Goal: Information Seeking & Learning: Learn about a topic

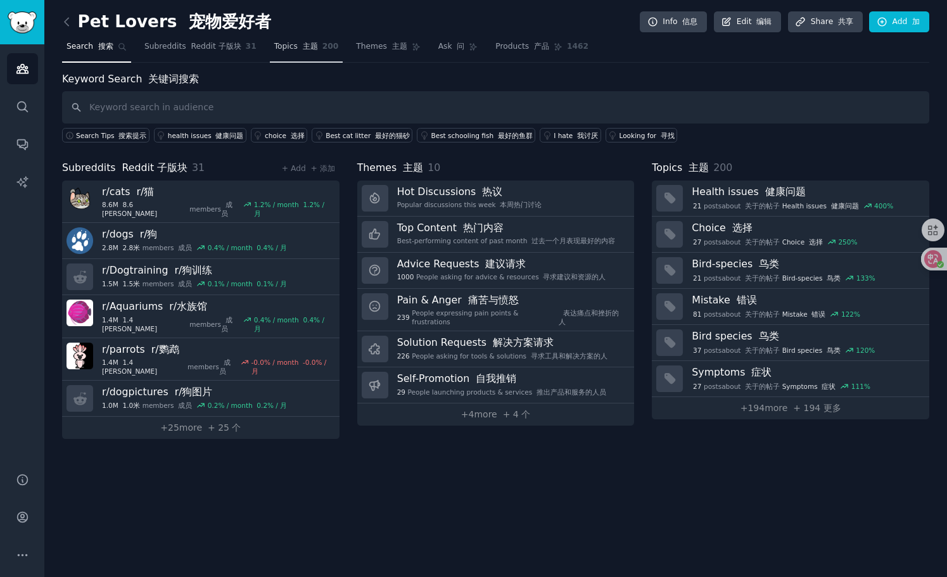
click at [298, 50] on font at bounding box center [300, 46] width 5 height 9
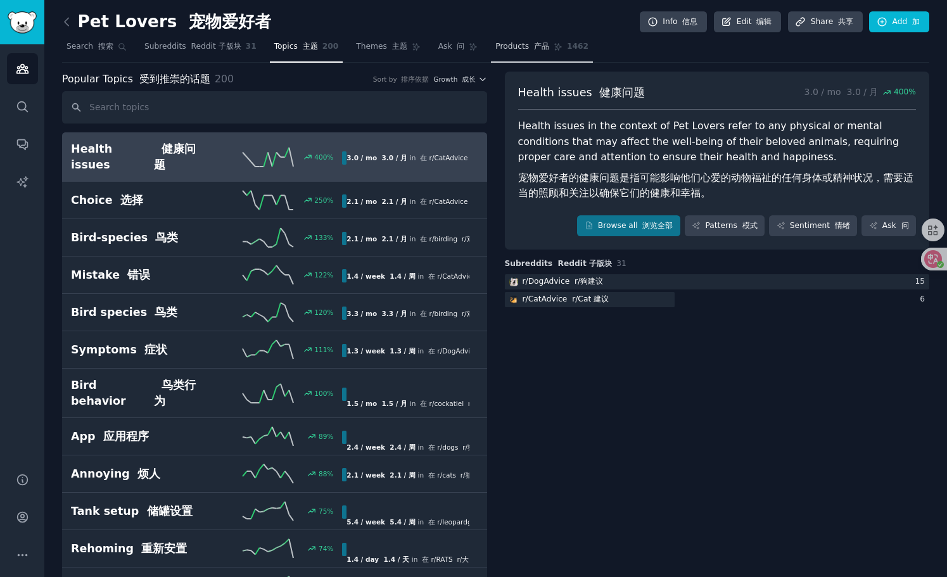
click at [534, 49] on font "产品" at bounding box center [541, 46] width 15 height 9
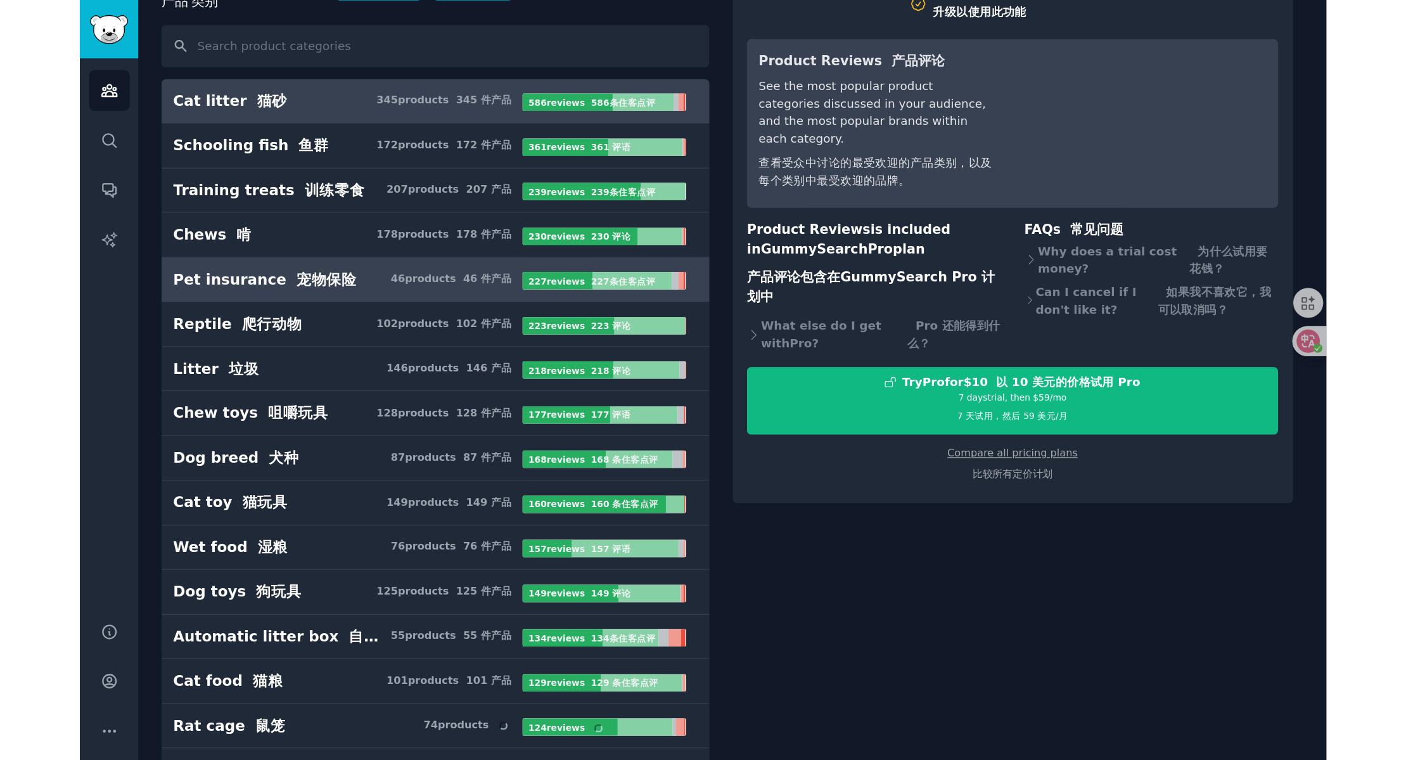
scroll to position [133, 0]
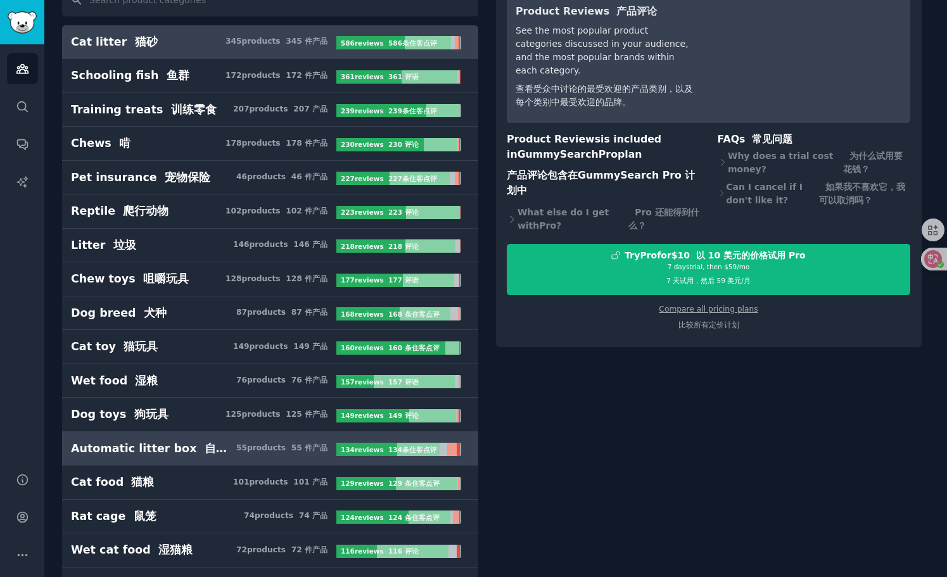
click at [293, 447] on font "55 件产品" at bounding box center [310, 448] width 36 height 9
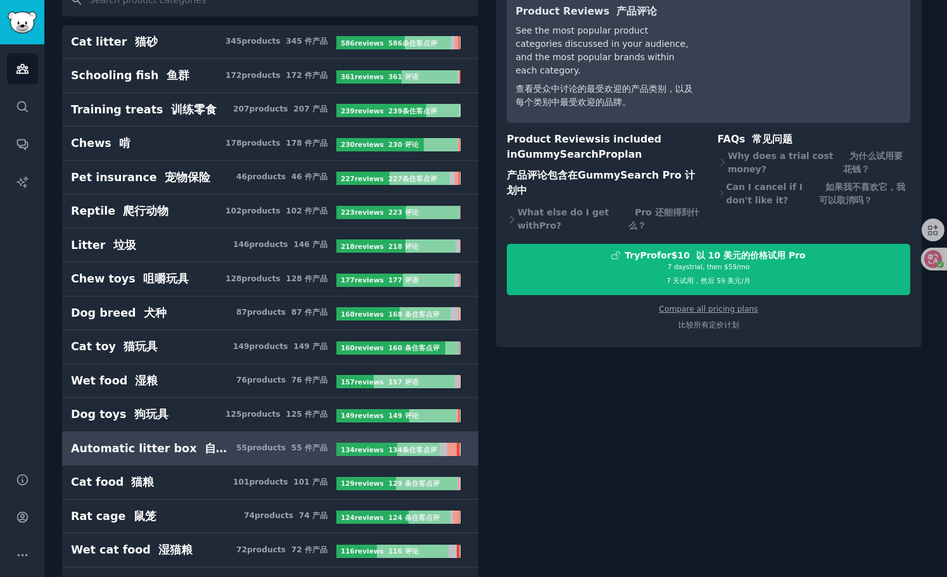
click at [251, 443] on div "55 product s 55 件产品" at bounding box center [281, 448] width 91 height 11
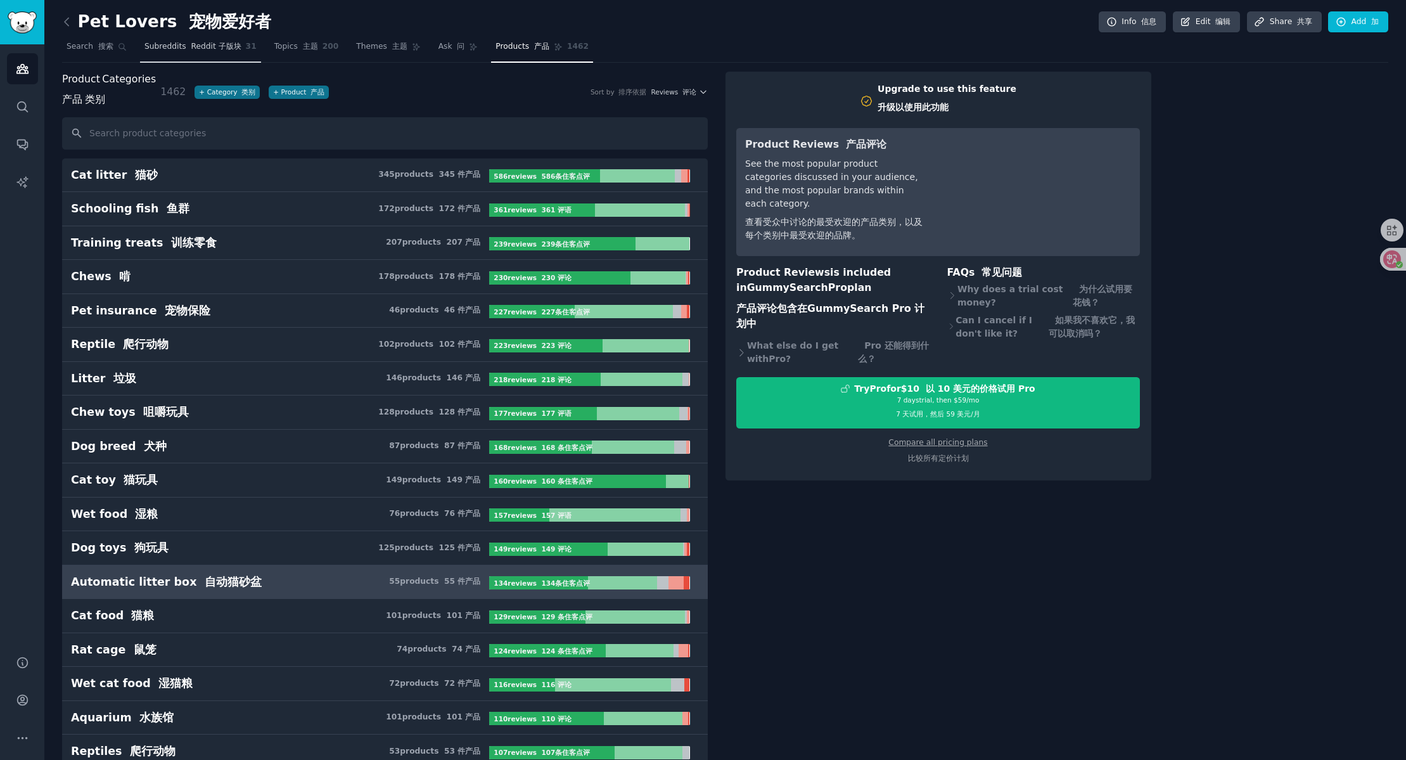
click at [176, 43] on span "Subreddits Reddit 子版块" at bounding box center [192, 46] width 97 height 11
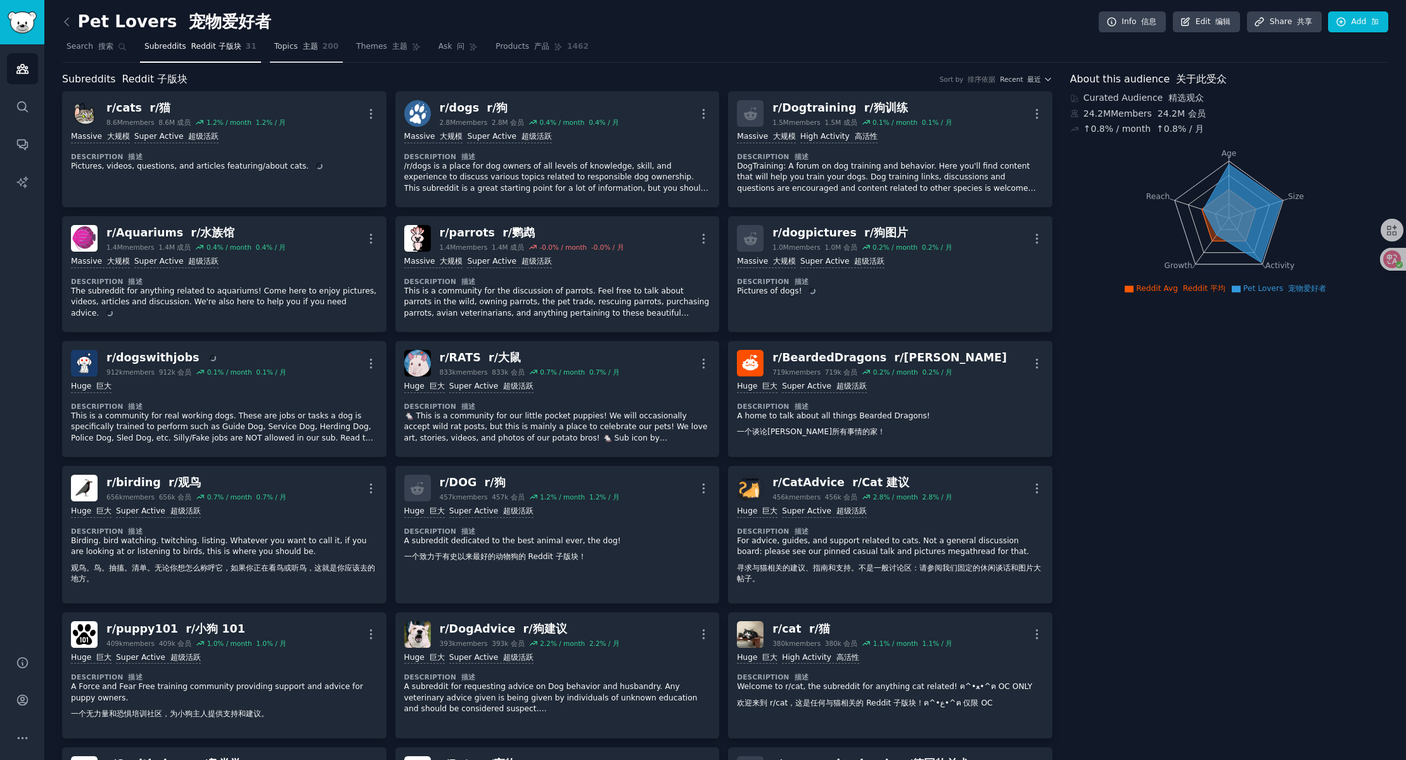
click at [298, 42] on font at bounding box center [300, 46] width 5 height 9
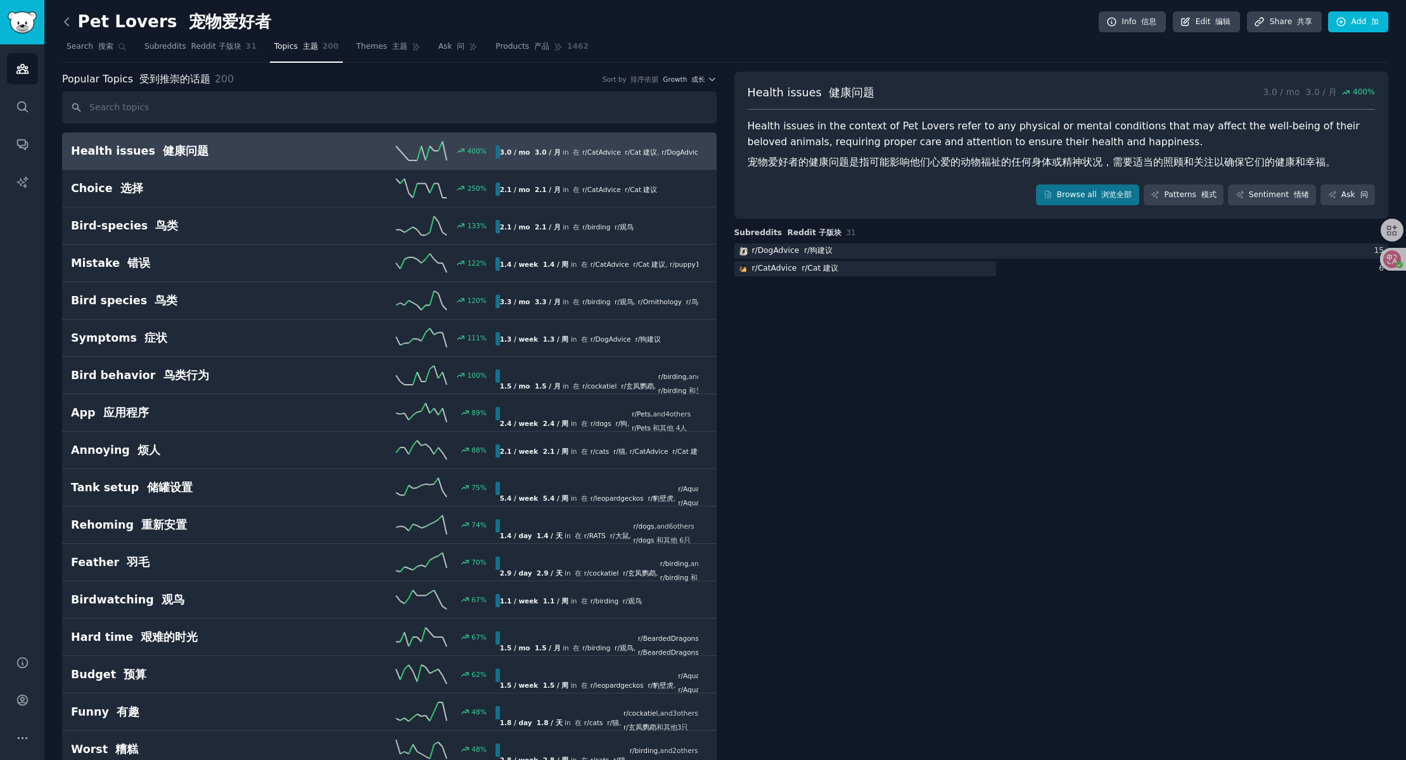
click at [61, 21] on icon at bounding box center [66, 21] width 13 height 13
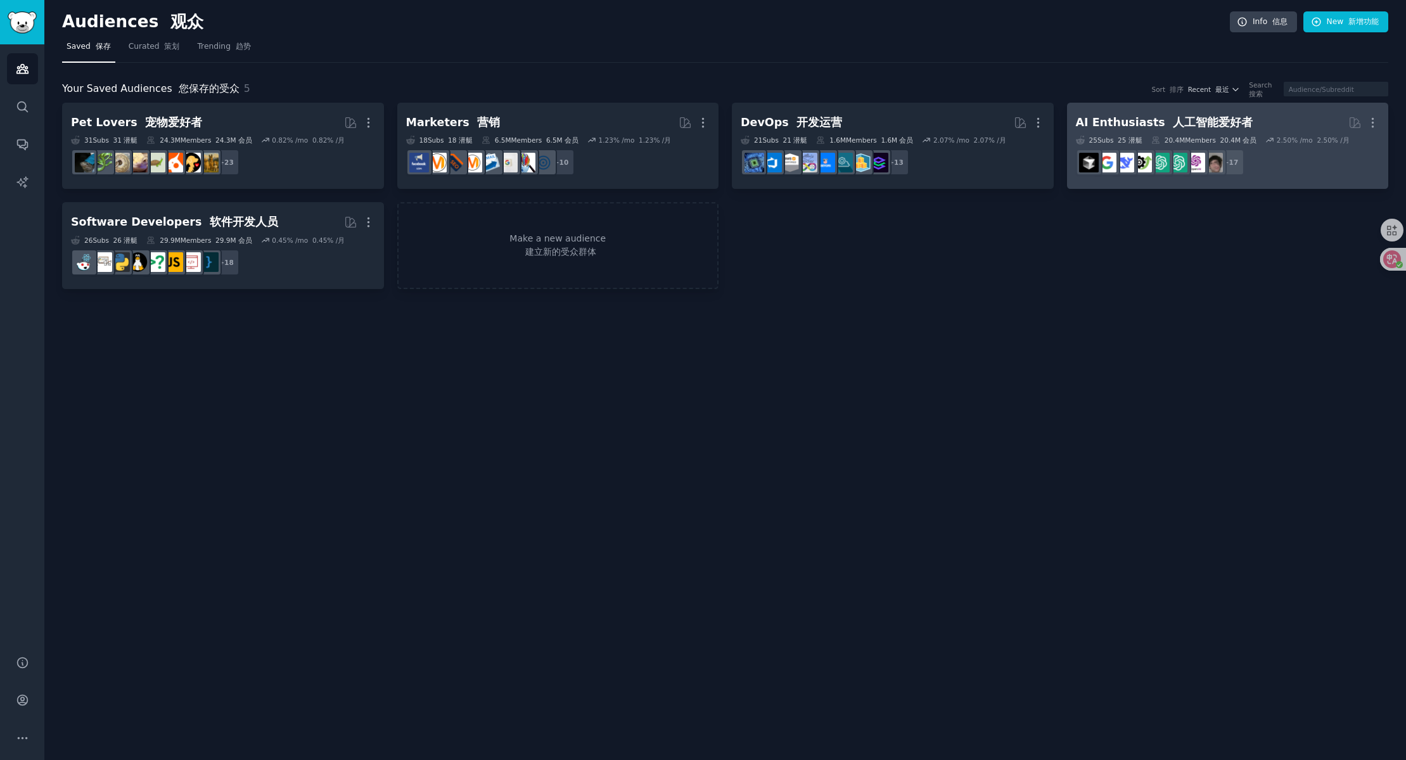
click at [947, 127] on font "人工智能爱好者" at bounding box center [1213, 122] width 80 height 13
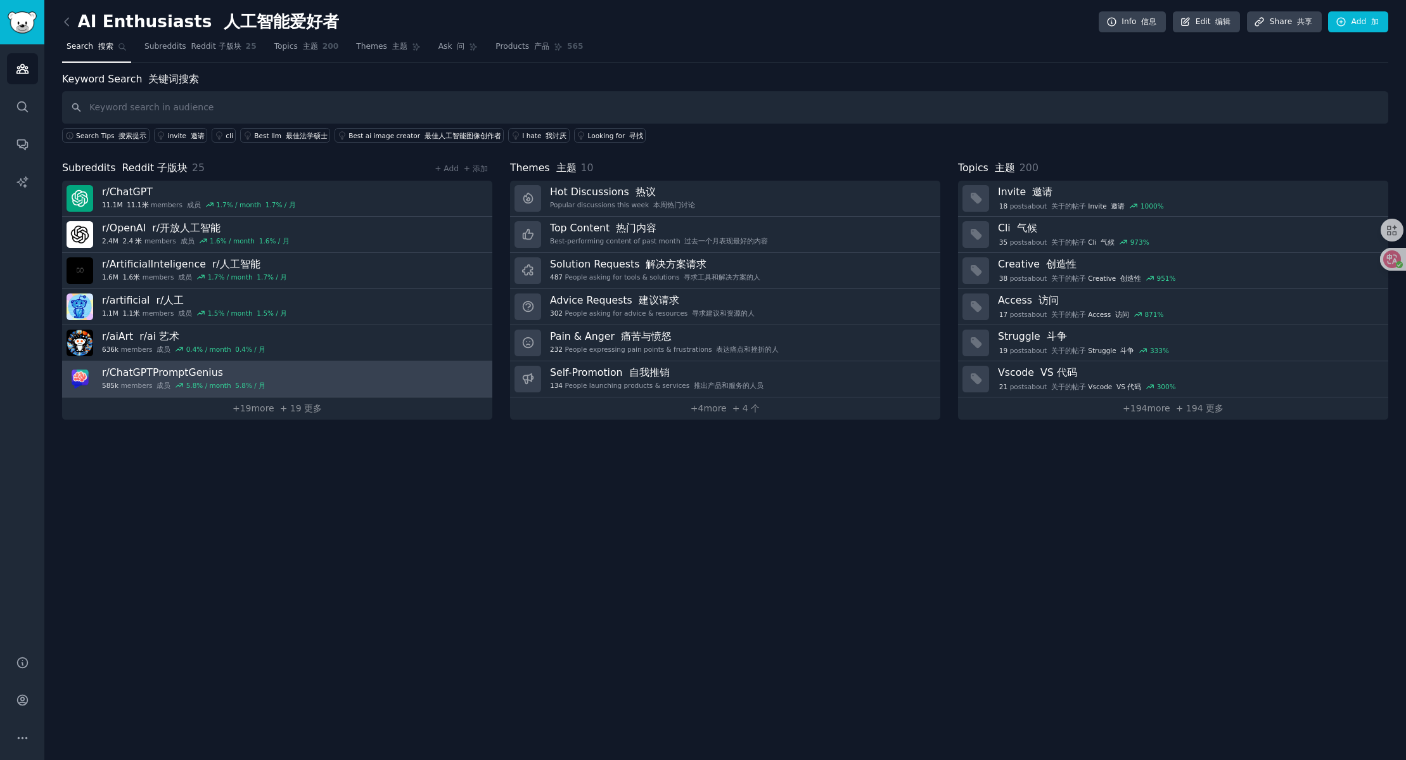
click at [356, 370] on link "r/ ChatGPTPromptGenius 585k members 成员 5.8 % / month 5.8% / 月" at bounding box center [277, 379] width 430 height 36
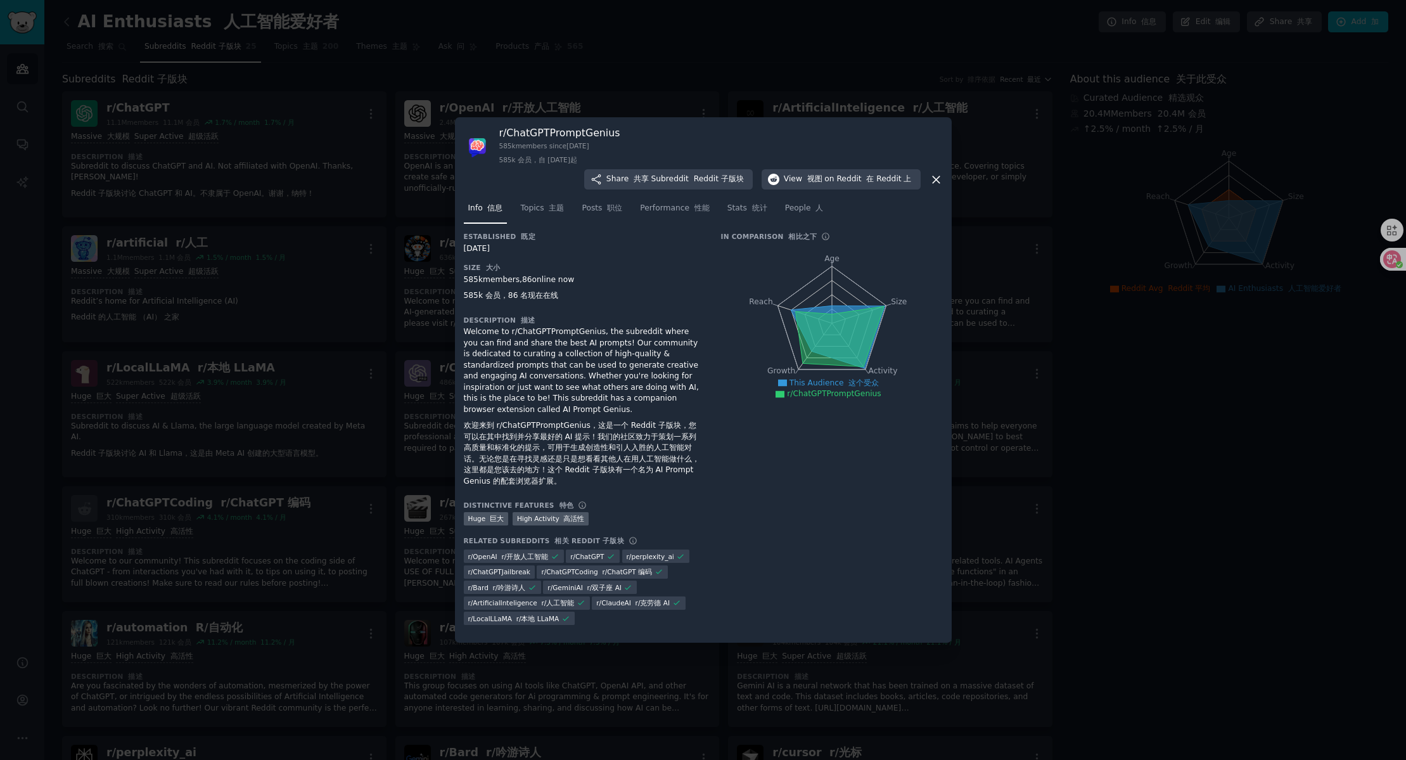
click at [377, 333] on div at bounding box center [703, 380] width 1406 height 760
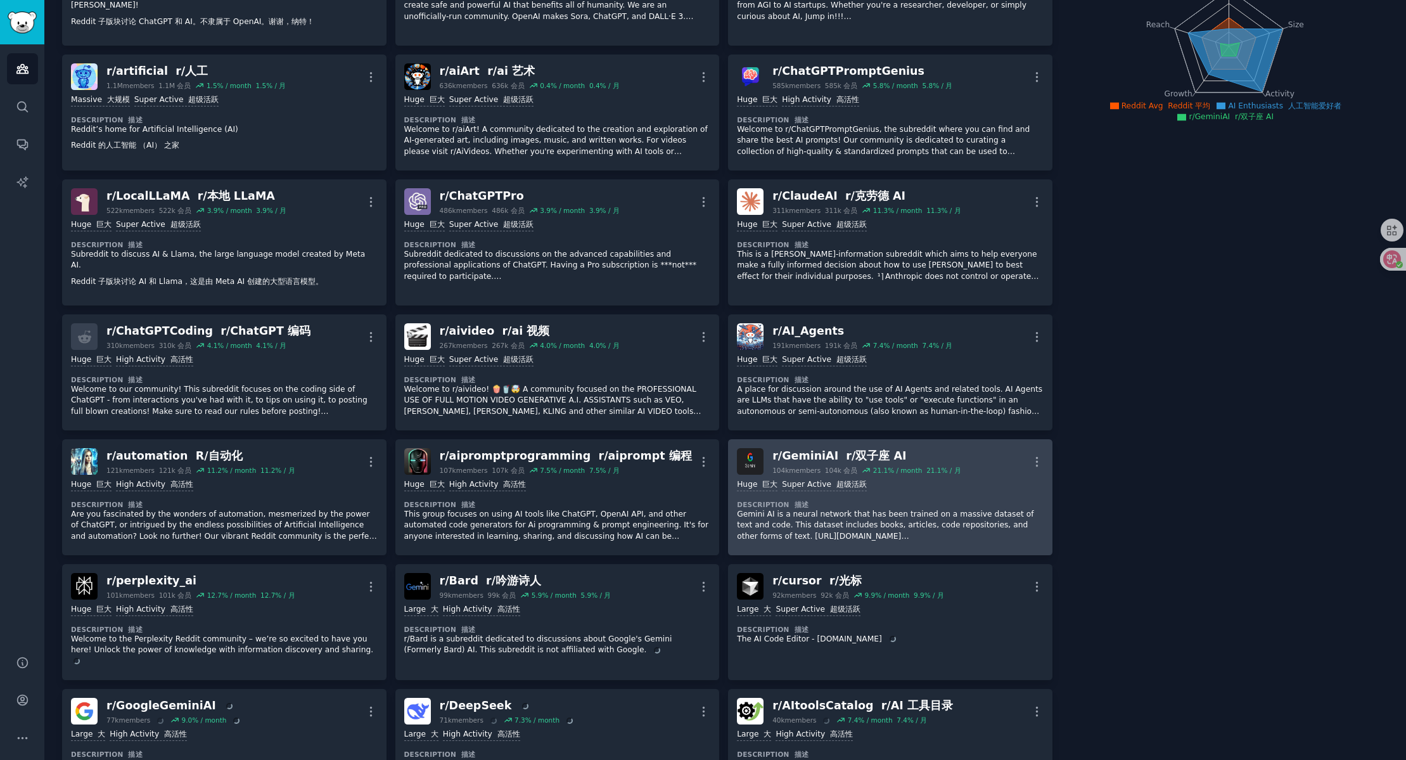
scroll to position [174, 0]
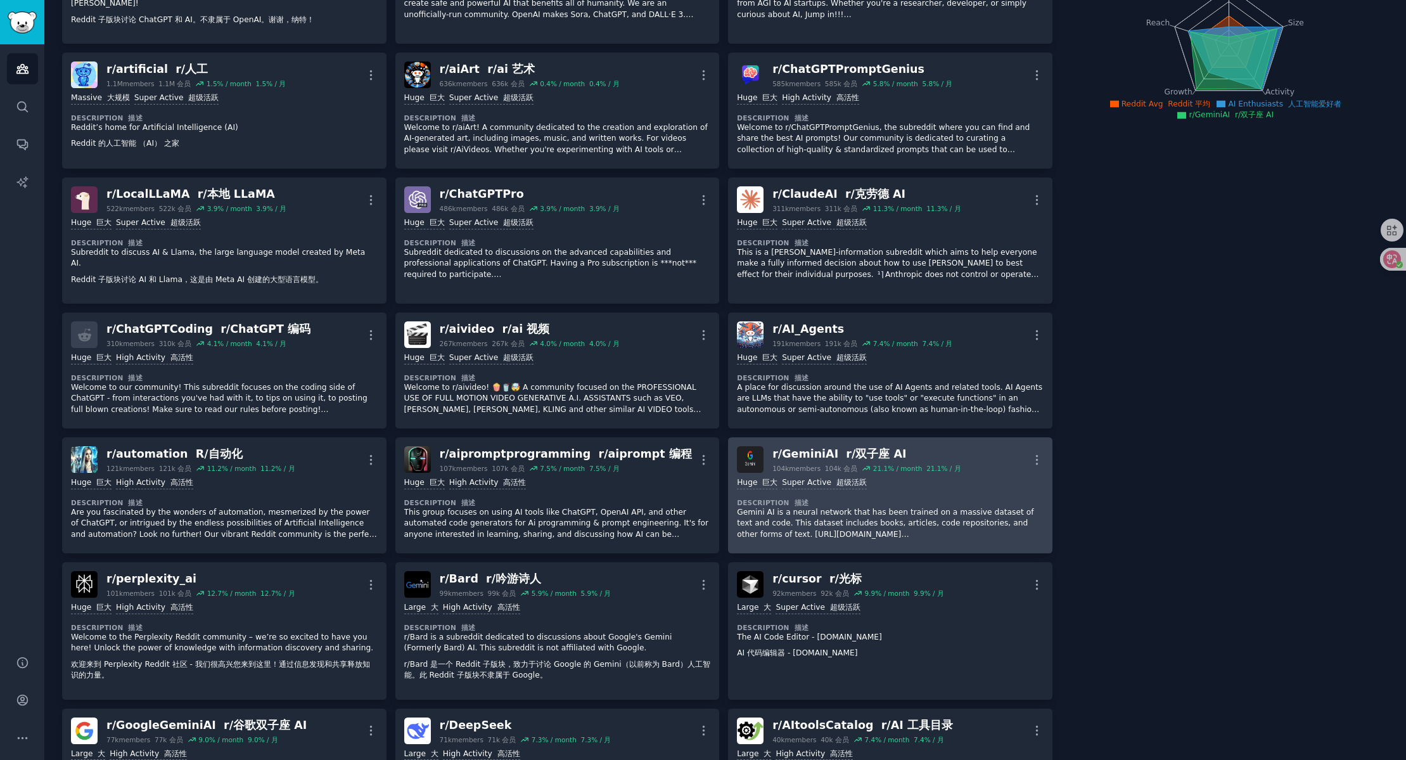
click at [947, 473] on div "Huge 巨大 Super Active 超级活跃 Description 描述 Gemini AI is a neural network that has…" at bounding box center [890, 509] width 307 height 72
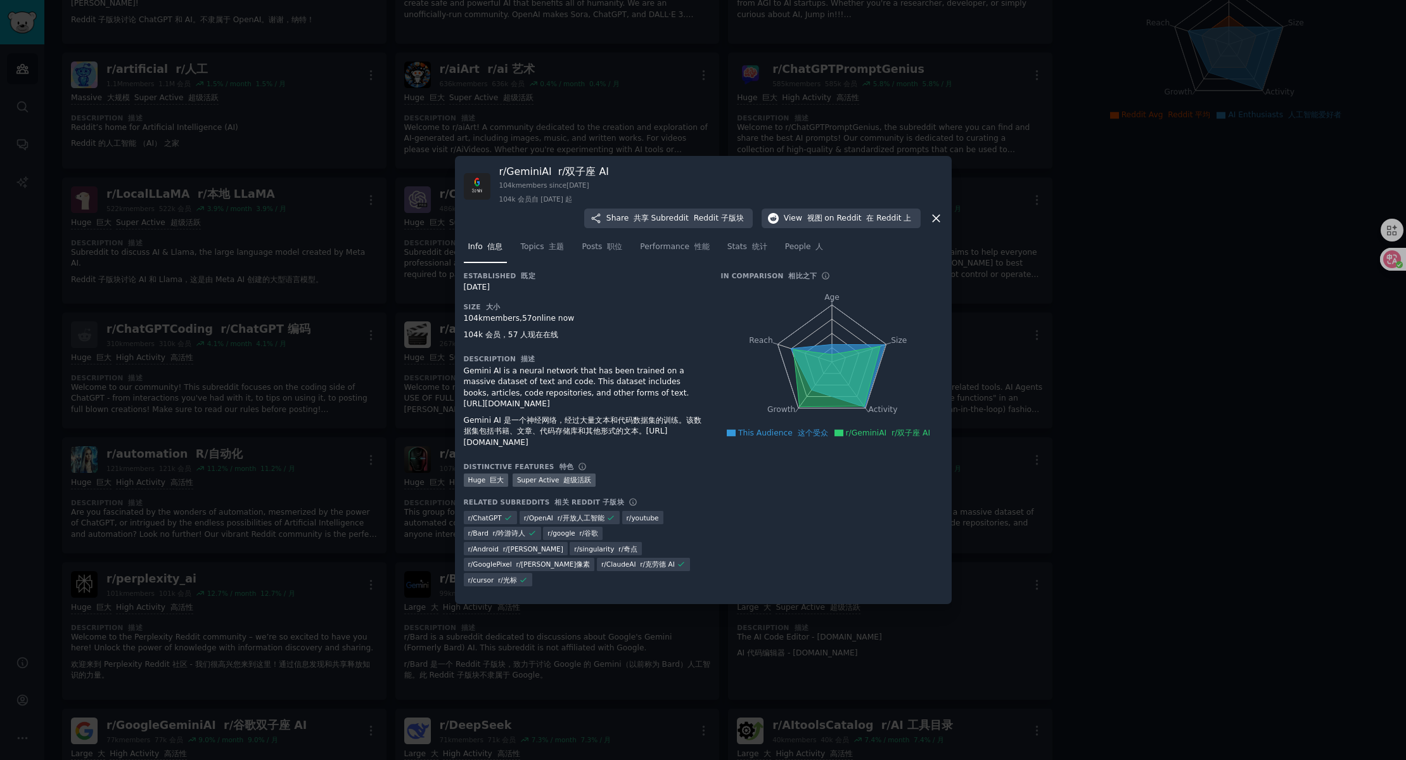
click at [578, 447] on font "Gemini AI 是一个神经网络，经过大量文本和代码数据集的训练。该数据集包括书籍、文章、代码存储库和其他形式的文本。[URL][DOMAIN_NAME]" at bounding box center [583, 431] width 238 height 31
click at [670, 400] on div "Gemini AI is a neural network that has been trained on a massive dataset of tex…" at bounding box center [584, 410] width 240 height 88
click at [947, 436] on div at bounding box center [703, 380] width 1406 height 760
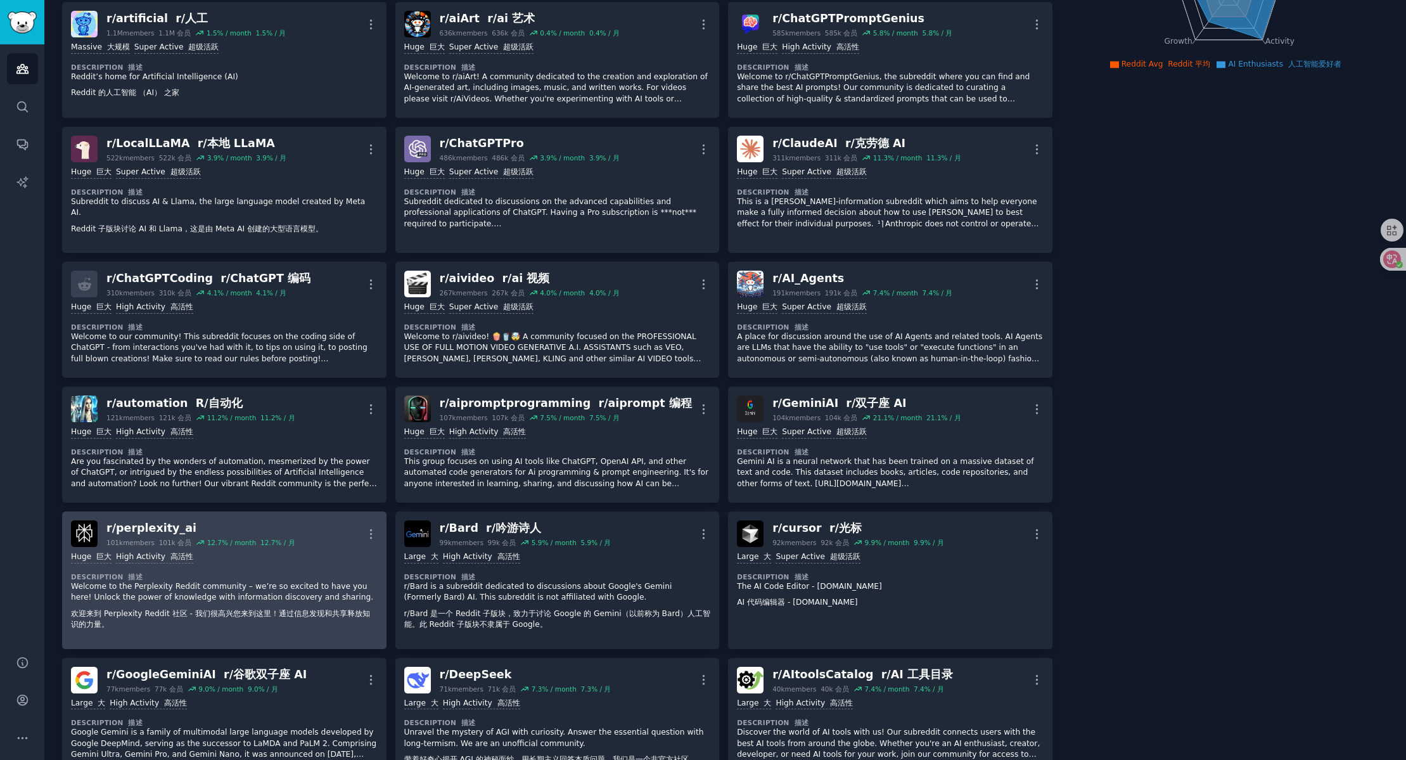
scroll to position [227, 0]
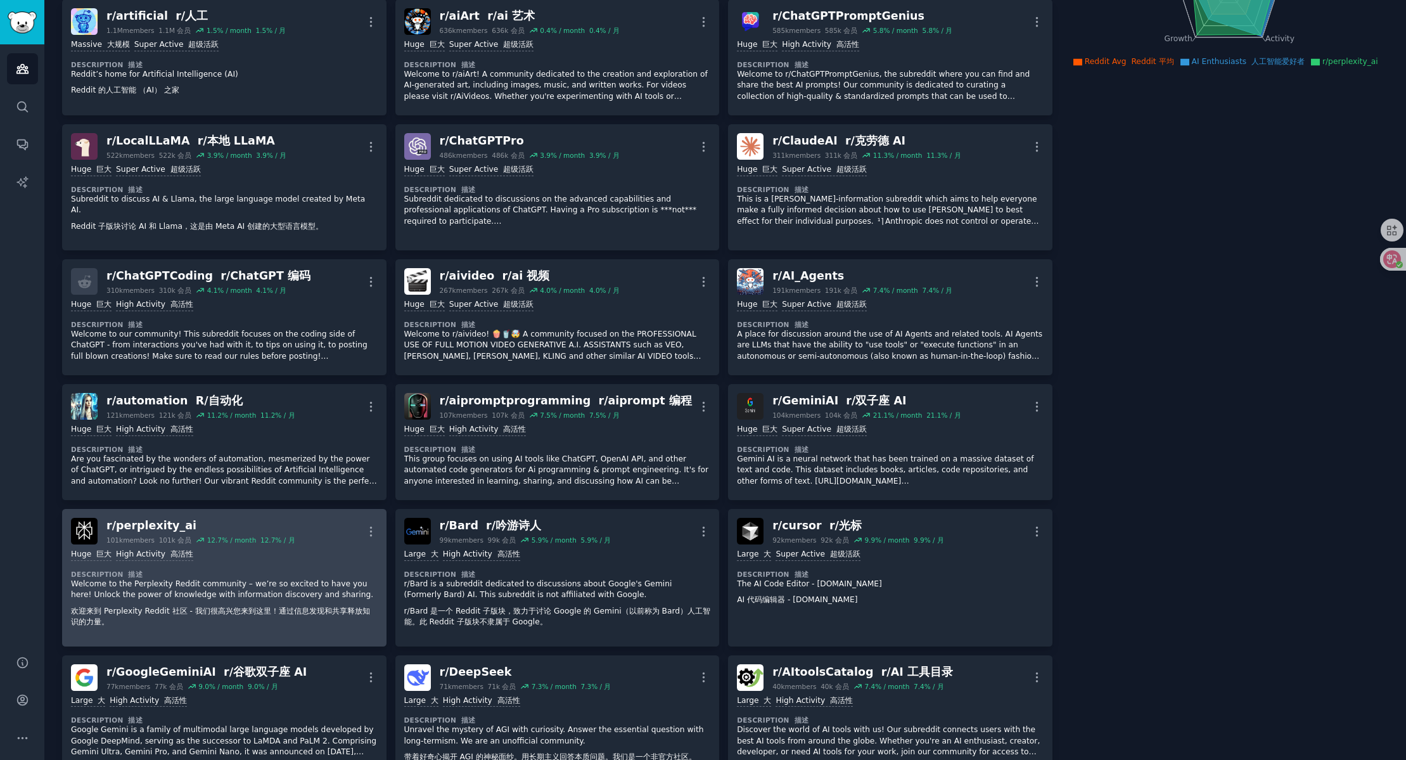
click at [289, 544] on div "Huge 巨大 High Activity 高活性 Description 描述 Welcome to the Perplexity Reddit commu…" at bounding box center [224, 590] width 307 height 93
